Goal: Complete application form

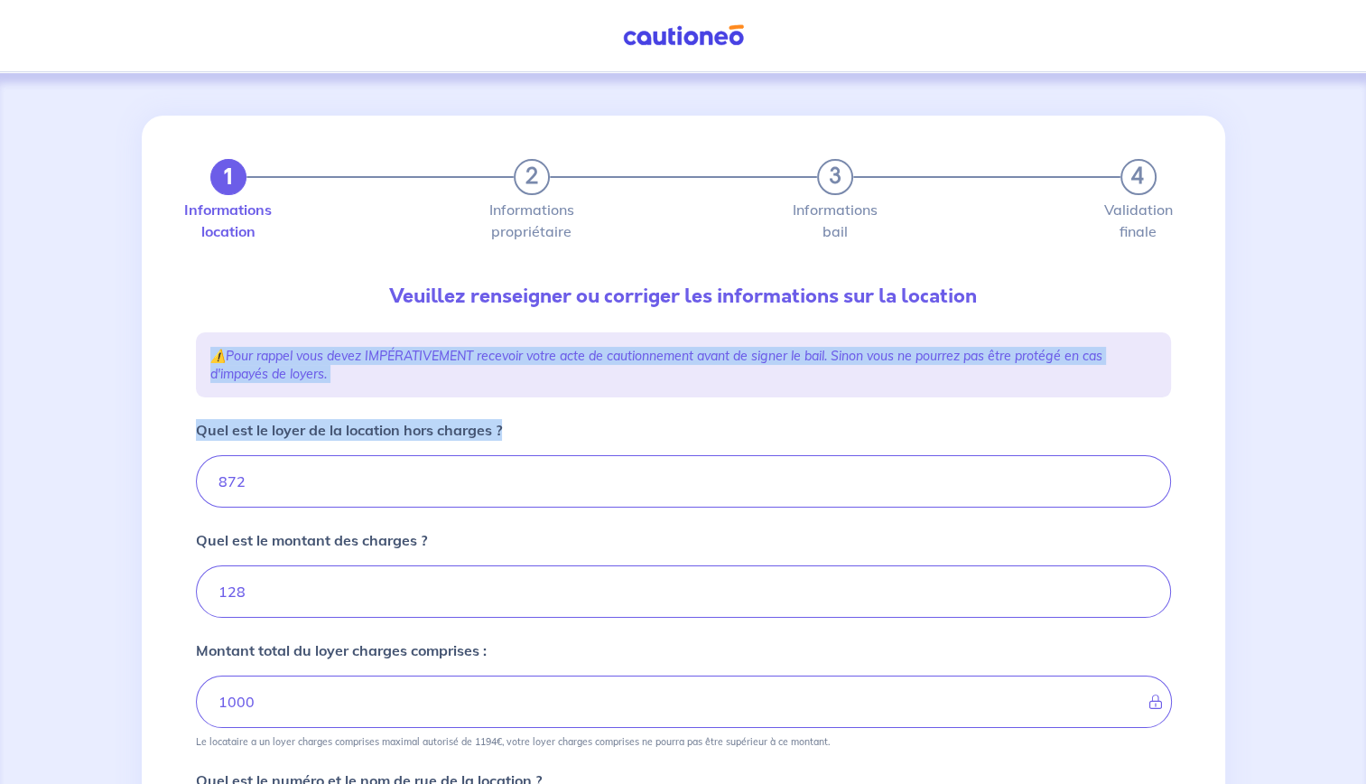
drag, startPoint x: 1365, startPoint y: 301, endPoint x: 1367, endPoint y: 459, distance: 158.9
click at [1365, 459] on html "Mon compte 1 2 3 4 Informations location Informations propriétaire Informations…" at bounding box center [683, 691] width 1366 height 1383
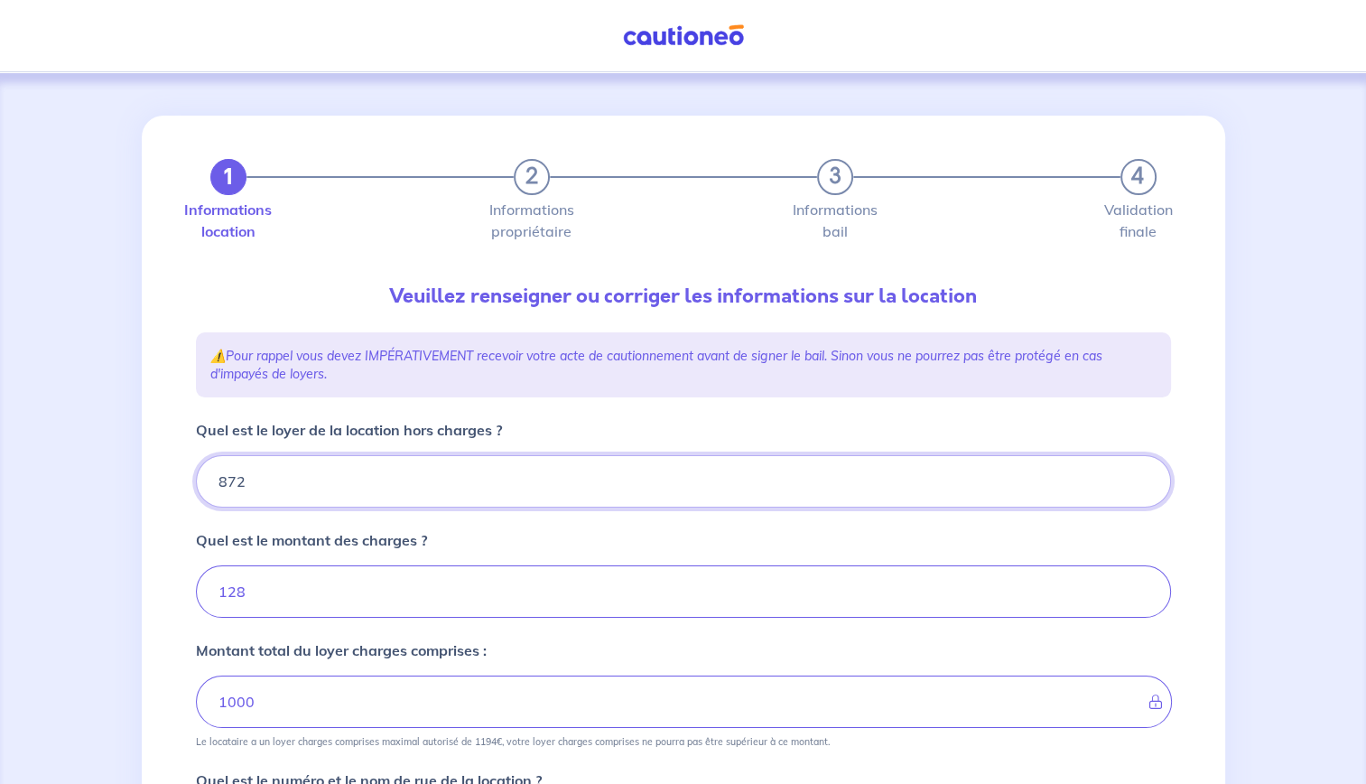
drag, startPoint x: 1367, startPoint y: 459, endPoint x: 1266, endPoint y: 477, distance: 101.7
click at [1266, 477] on div "1 2 3 4 Informations location Informations propriétaire Informations bail Valid…" at bounding box center [683, 727] width 1366 height 1311
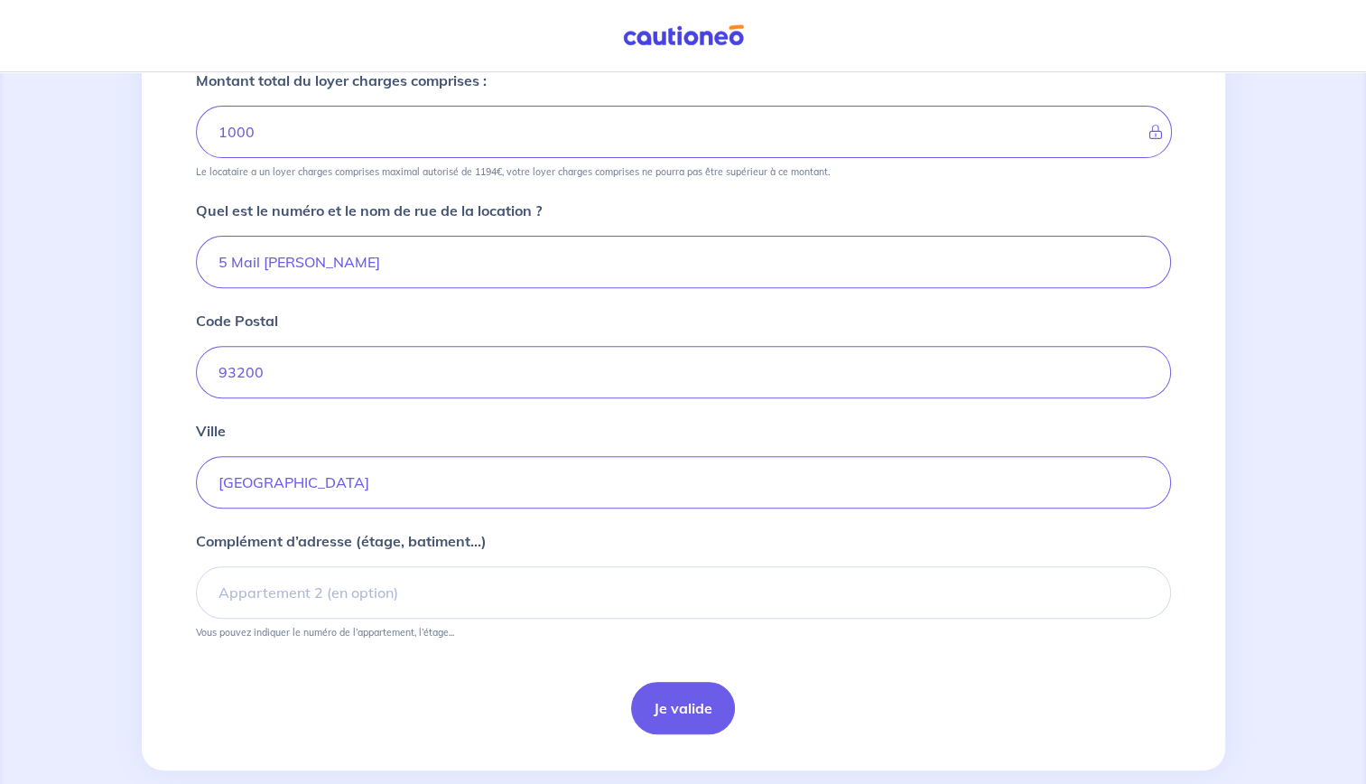
scroll to position [596, 0]
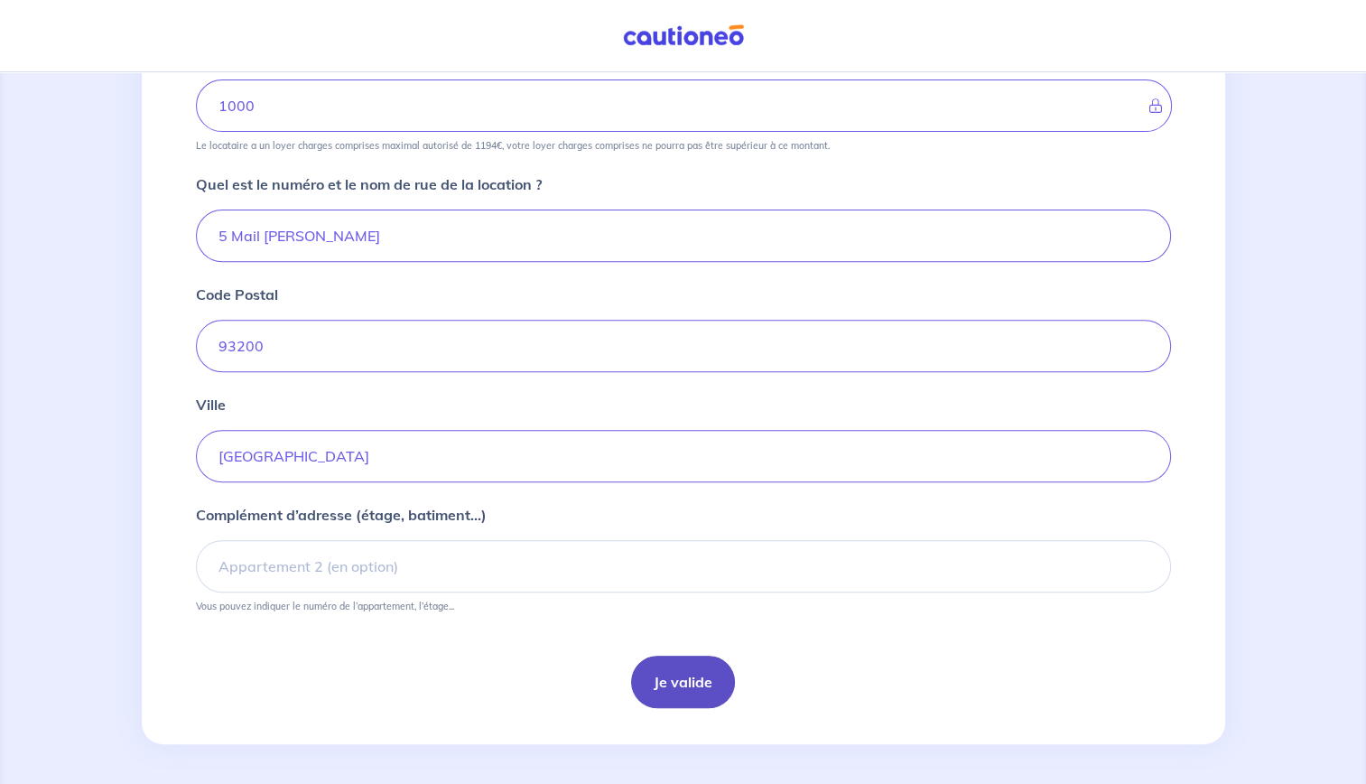
click at [697, 687] on button "Je valide" at bounding box center [683, 681] width 104 height 52
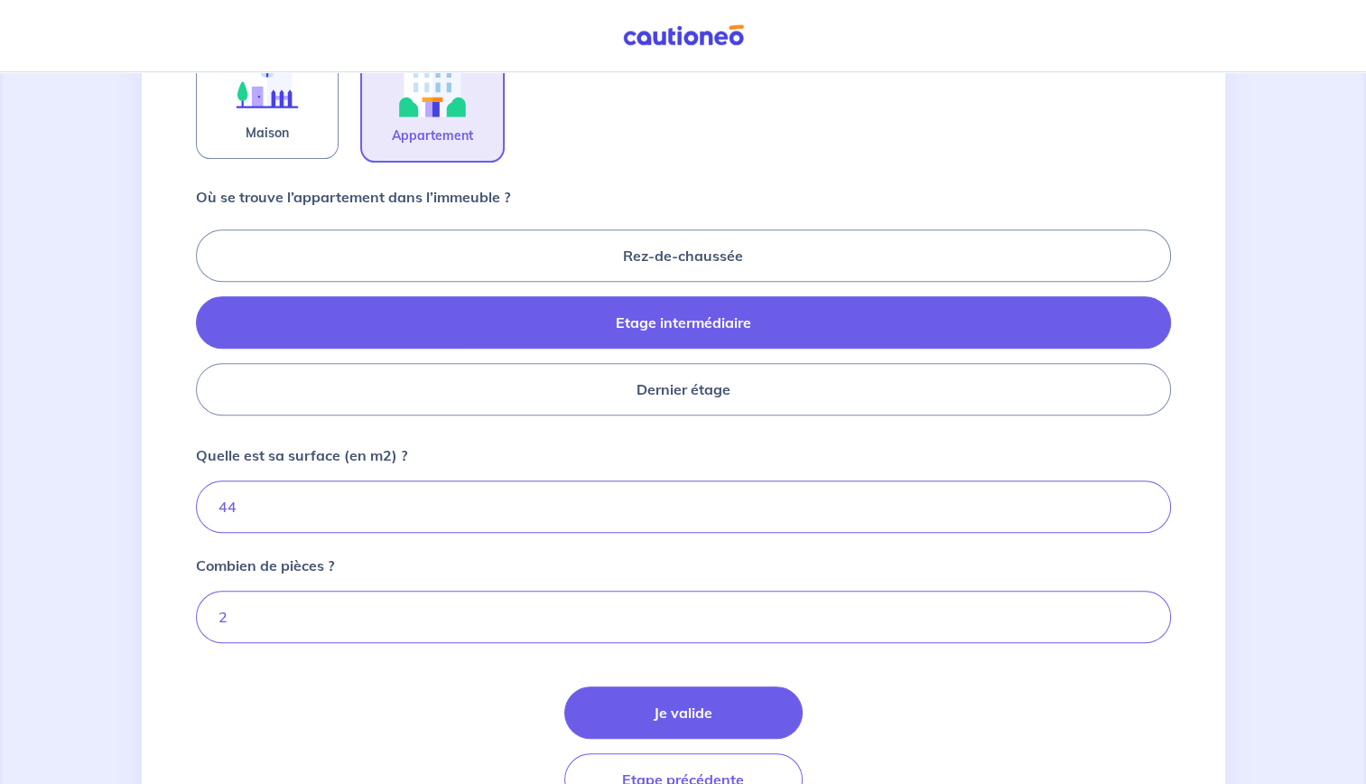
scroll to position [755, 0]
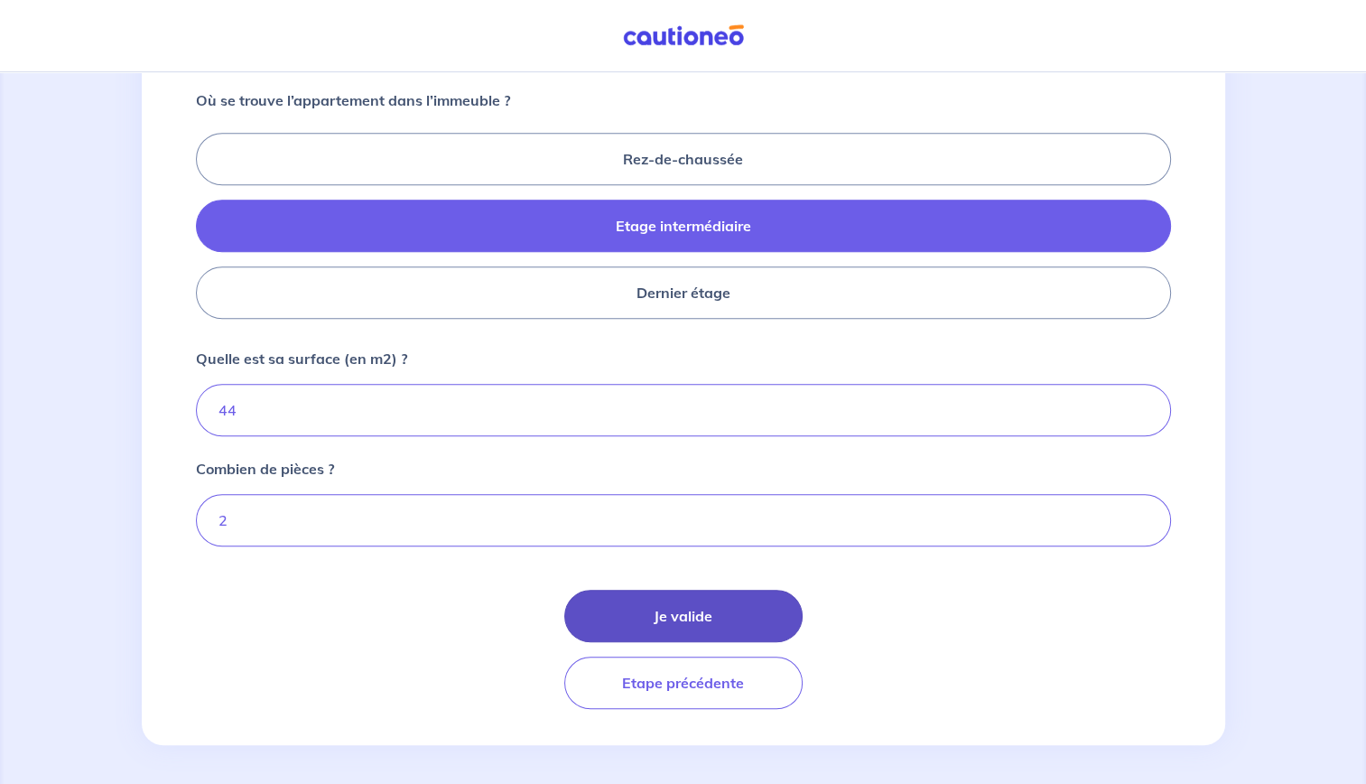
click at [729, 615] on button "Je valide" at bounding box center [683, 615] width 238 height 52
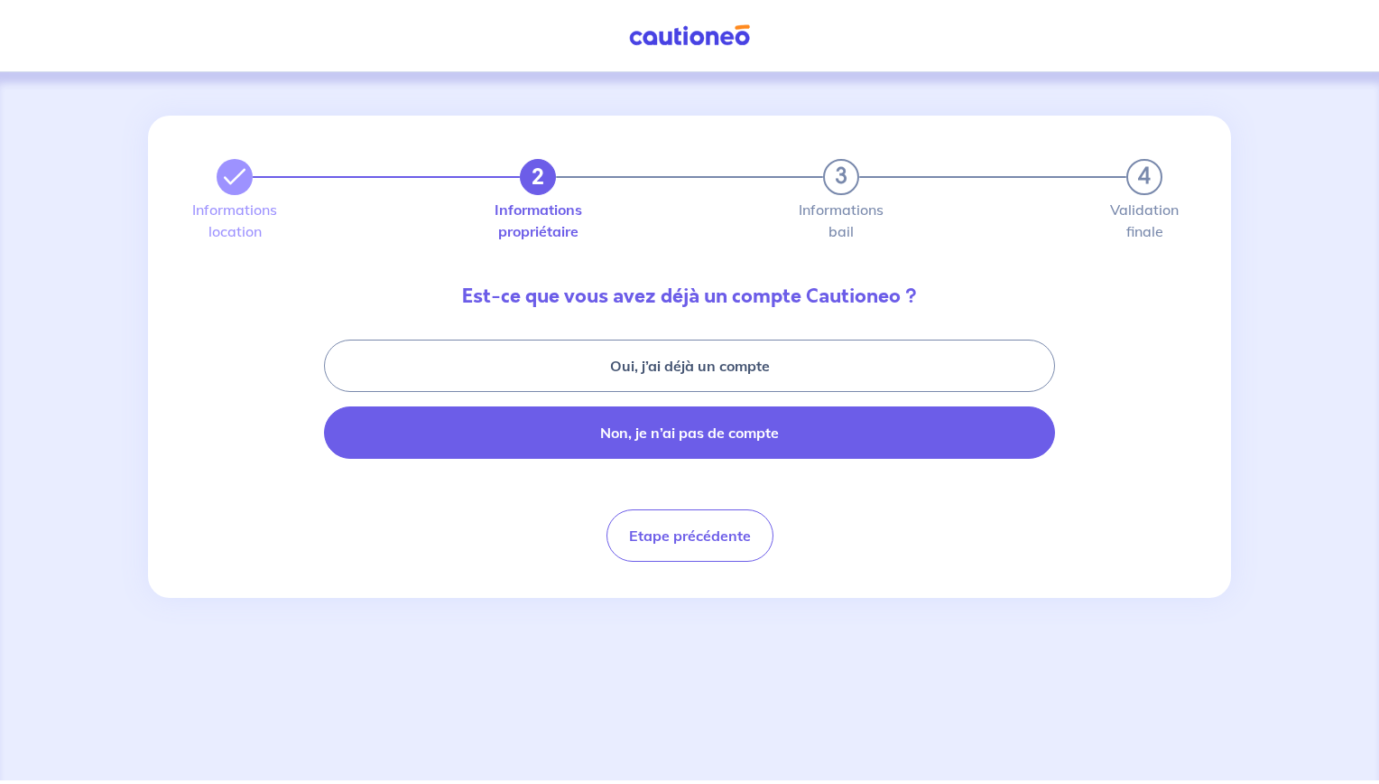
click at [708, 441] on button "Non, je n’ai pas de compte" at bounding box center [689, 432] width 731 height 52
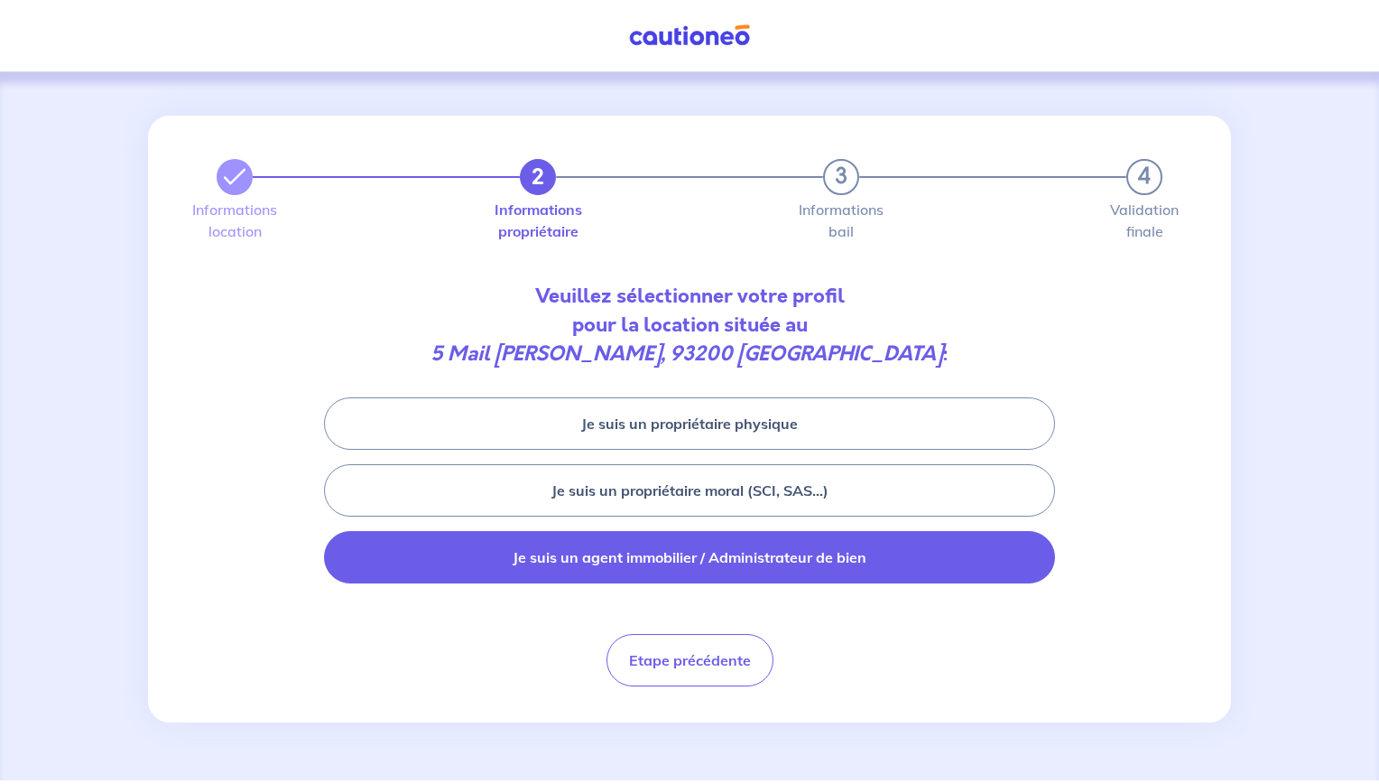
click at [708, 563] on button "Je suis un agent immobilier / Administrateur de bien" at bounding box center [689, 557] width 731 height 52
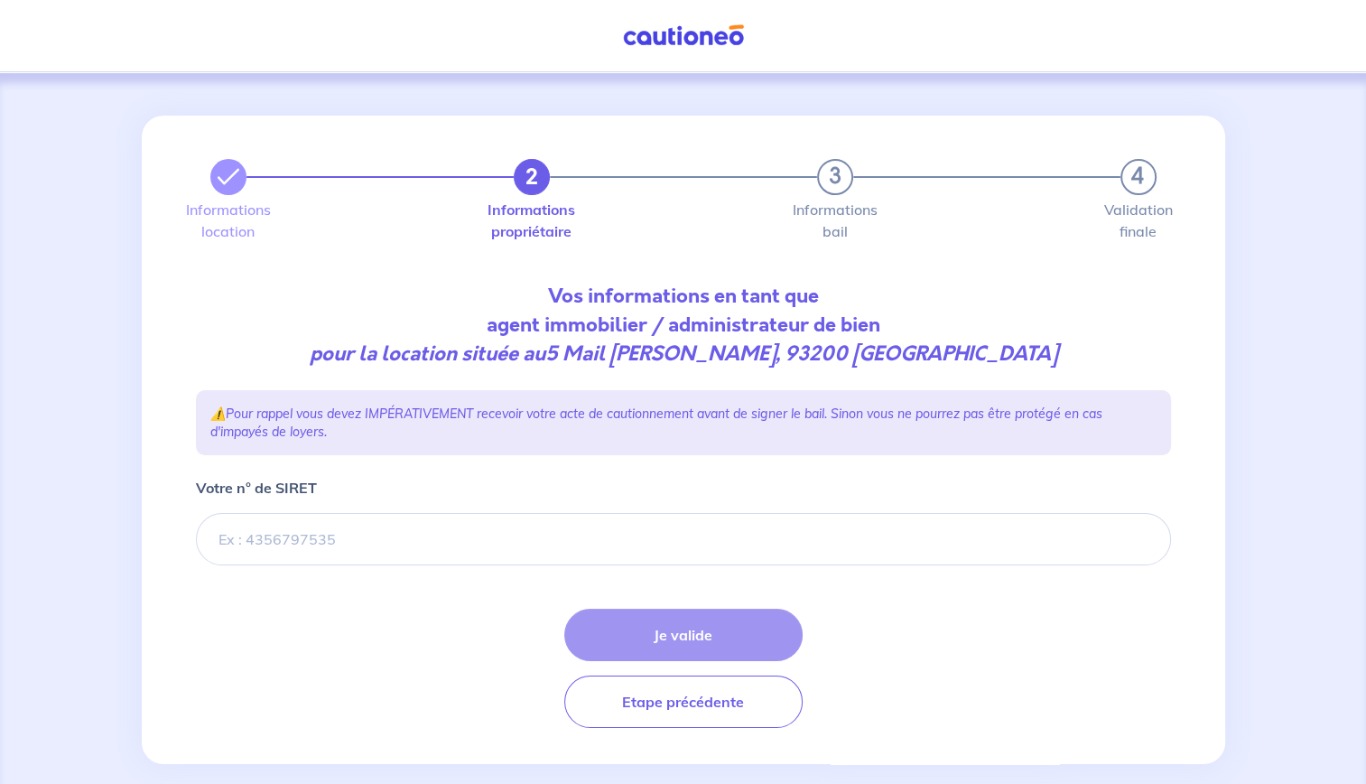
click at [713, 629] on div "Je valide Etape précédente" at bounding box center [683, 667] width 975 height 119
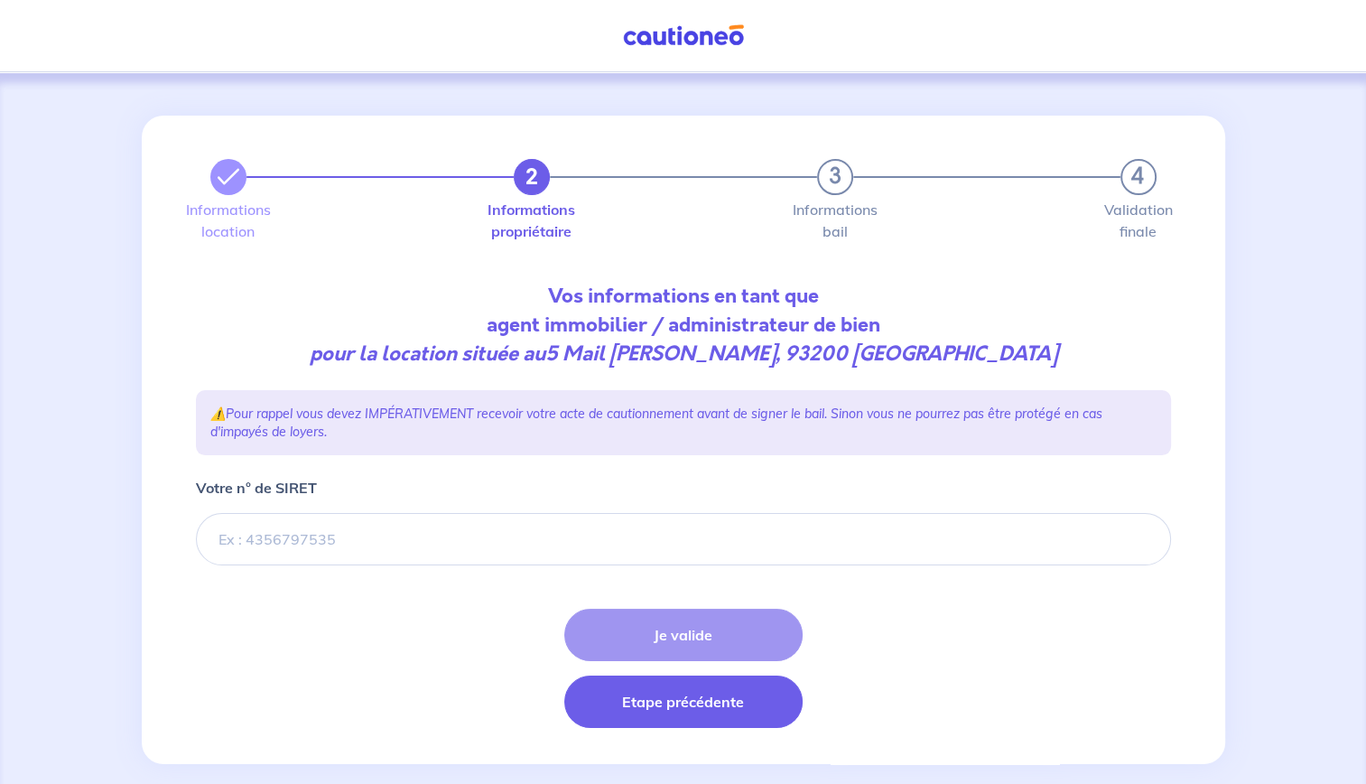
click at [715, 698] on button "Etape précédente" at bounding box center [683, 701] width 238 height 52
